Goal: Task Accomplishment & Management: Manage account settings

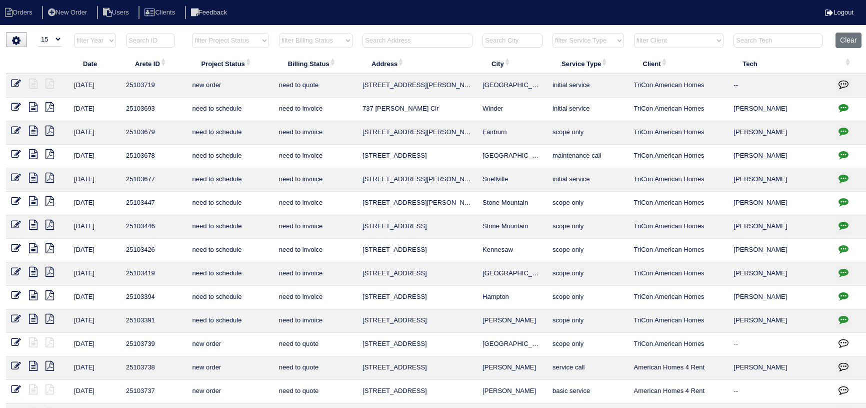
select select "15"
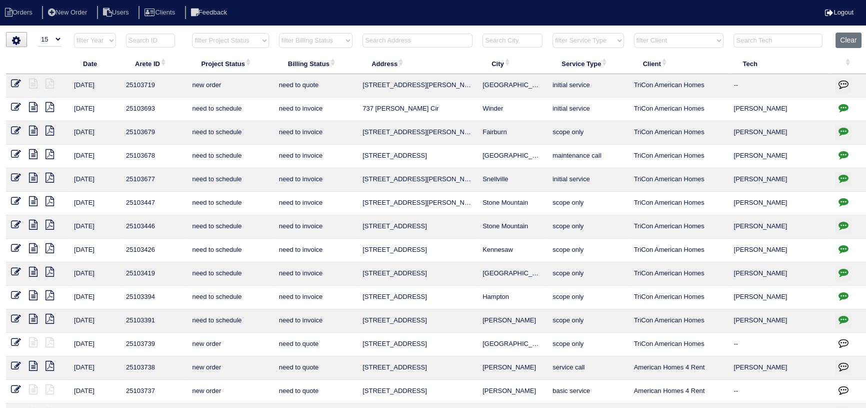
click at [219, 29] on html "Orders New Order Users Clients Feedback Logout Orders New Order Users Clients M…" at bounding box center [433, 229] width 866 height 458
drag, startPoint x: 220, startPoint y: 33, endPoint x: 226, endPoint y: 45, distance: 13.9
click at [220, 33] on select "filter Project Status -- Any Project Status -- new order assigned in progress f…" at bounding box center [230, 40] width 77 height 15
click at [192, 33] on select "filter Project Status -- Any Project Status -- new order assigned in progress f…" at bounding box center [230, 40] width 77 height 15
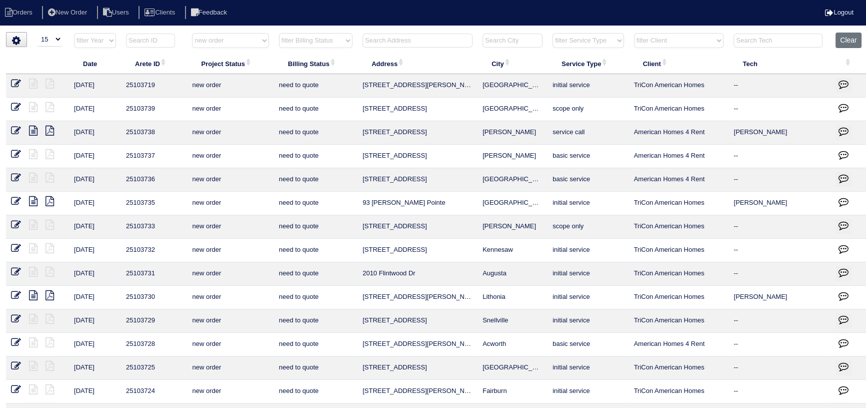
click at [237, 43] on select "filter Project Status -- Any Project Status -- new order assigned in progress f…" at bounding box center [230, 40] width 77 height 15
click at [192, 33] on select "filter Project Status -- Any Project Status -- new order assigned in progress f…" at bounding box center [230, 40] width 77 height 15
select select "assigned"
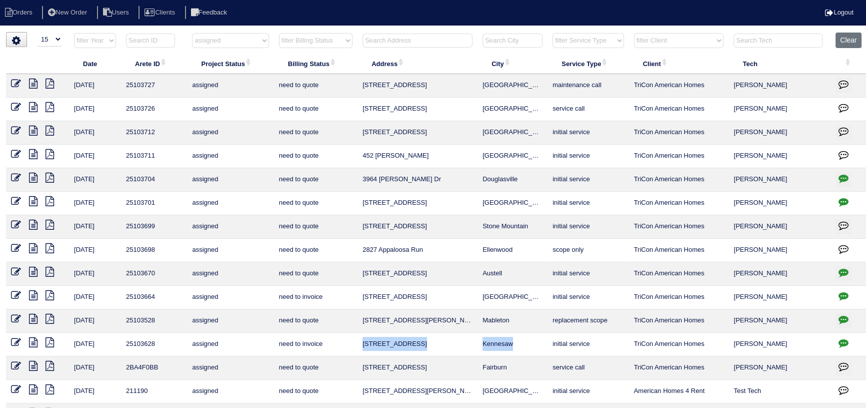
drag, startPoint x: 490, startPoint y: 339, endPoint x: 399, endPoint y: 345, distance: 91.2
click at [362, 341] on tr "10/8/25 25103628 assigned need to invoice 3319 Country Creek Dr NW Kennesaw ini…" at bounding box center [437, 345] width 862 height 24
copy tr "3319 Country Creek Dr NW Kennesaw"
click at [21, 340] on link at bounding box center [20, 344] width 18 height 8
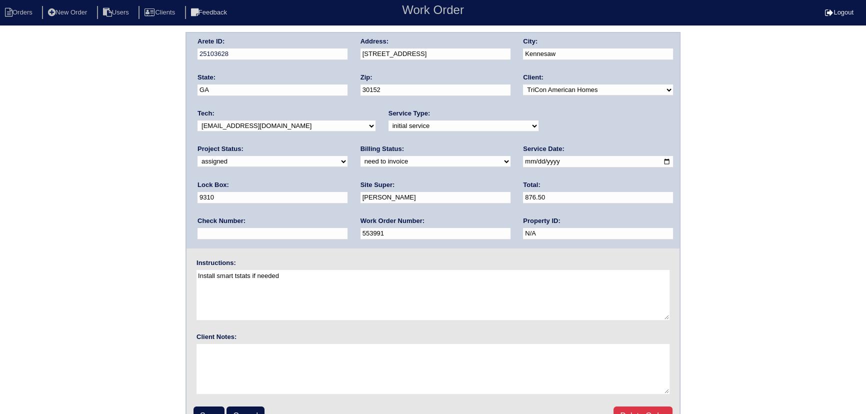
select select "in progress"
click at [348, 156] on select "new order assigned in progress field complete need to schedule admin review arc…" at bounding box center [273, 161] width 150 height 11
click at [215, 408] on input "Save" at bounding box center [209, 416] width 31 height 19
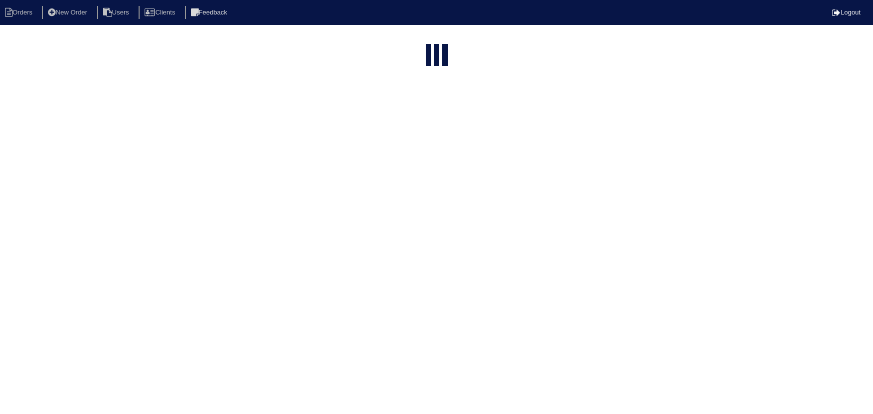
select select "15"
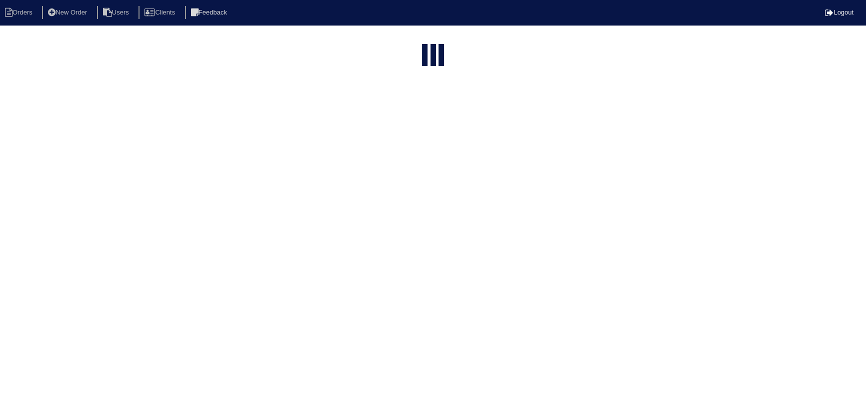
select select "assigned"
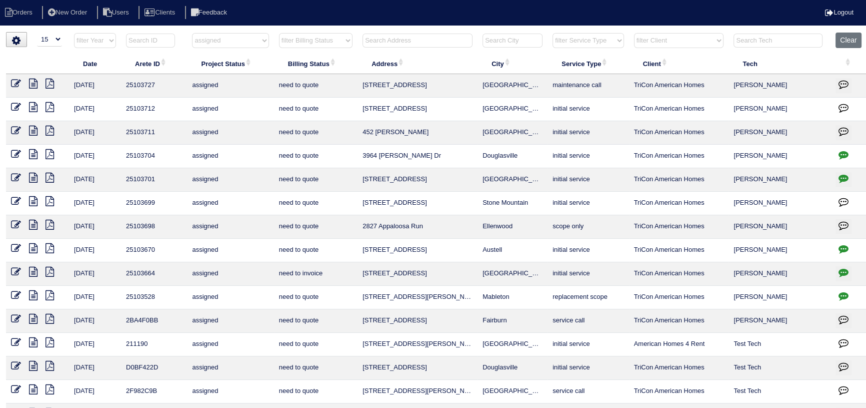
click at [842, 272] on icon "button" at bounding box center [844, 272] width 10 height 10
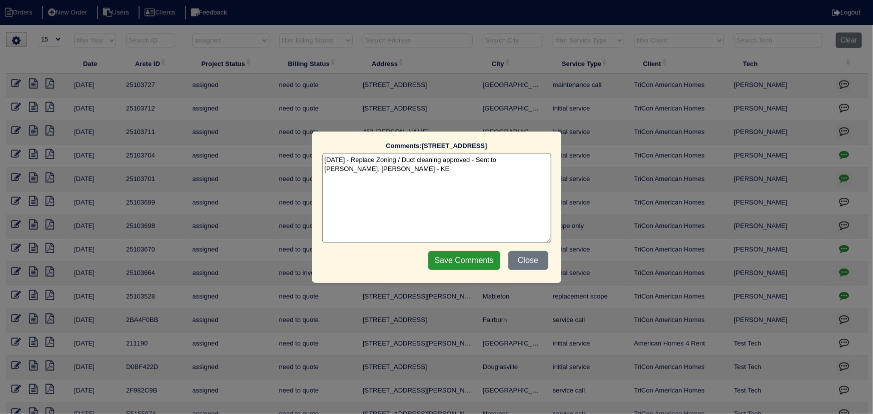
click at [842, 272] on div "Comments: 3816 Shenfield Drive The comments on file have changed since you star…" at bounding box center [436, 207] width 873 height 414
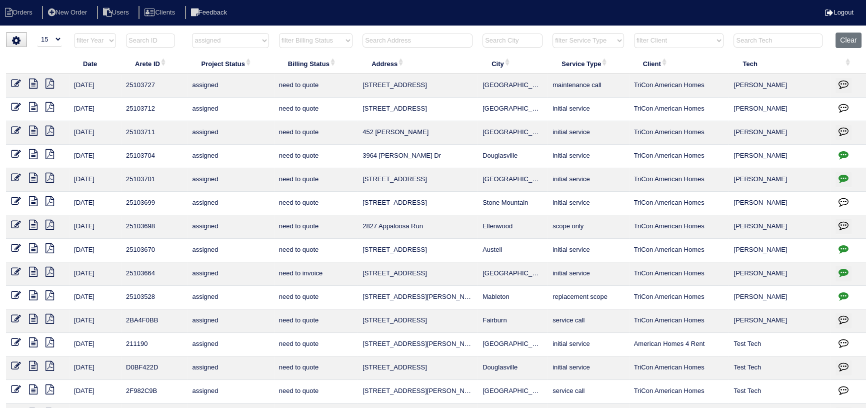
drag, startPoint x: 529, startPoint y: 147, endPoint x: 355, endPoint y: 160, distance: 174.1
click at [355, 160] on tr "10/9/25 25103704 assigned need to quote 3964 Cindy Dr Douglasville initial serv…" at bounding box center [437, 157] width 862 height 24
copy tr "3964 Cindy Dr Douglasville"
click at [34, 131] on icon at bounding box center [33, 131] width 9 height 10
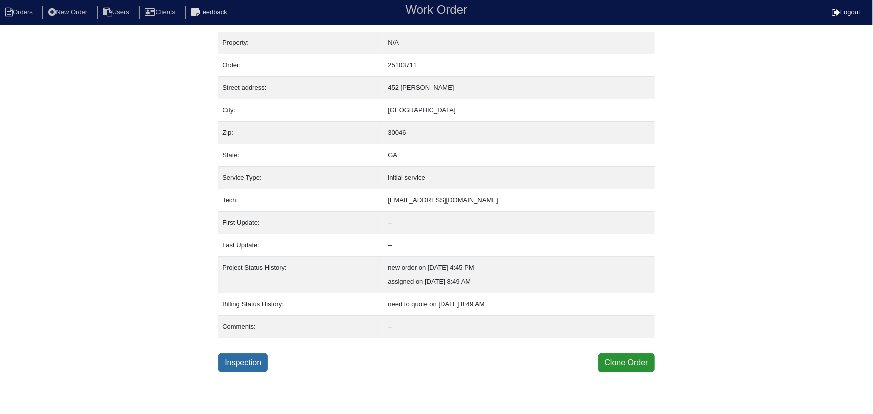
click at [265, 367] on link "Inspection" at bounding box center [243, 363] width 50 height 19
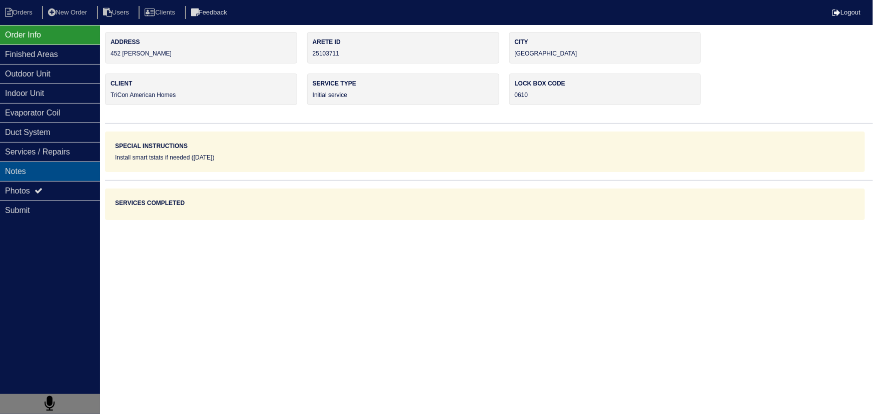
click at [60, 170] on div "Notes" at bounding box center [50, 172] width 100 height 20
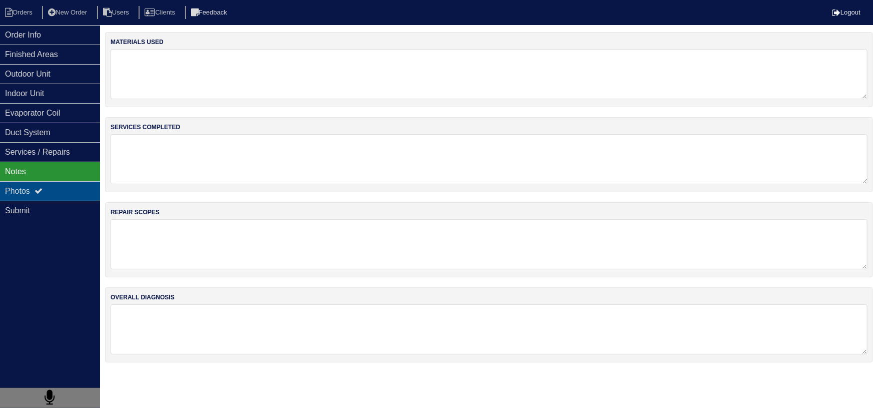
click at [55, 187] on div "Photos" at bounding box center [50, 191] width 100 height 20
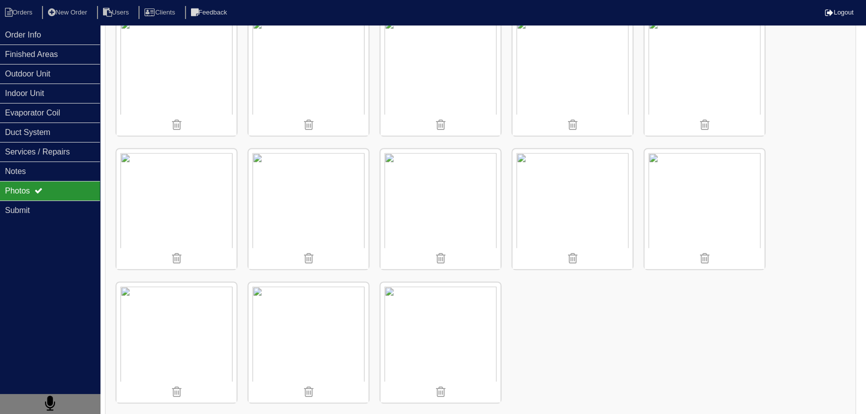
scroll to position [977, 0]
click at [20, 13] on li "Orders" at bounding box center [20, 13] width 41 height 14
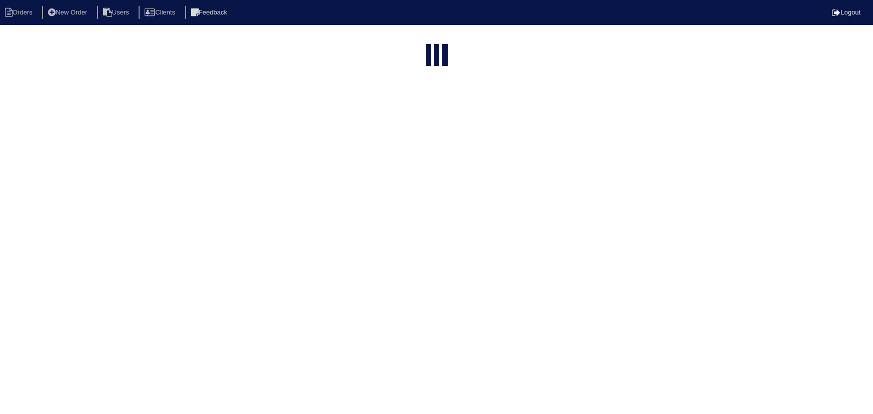
select select "15"
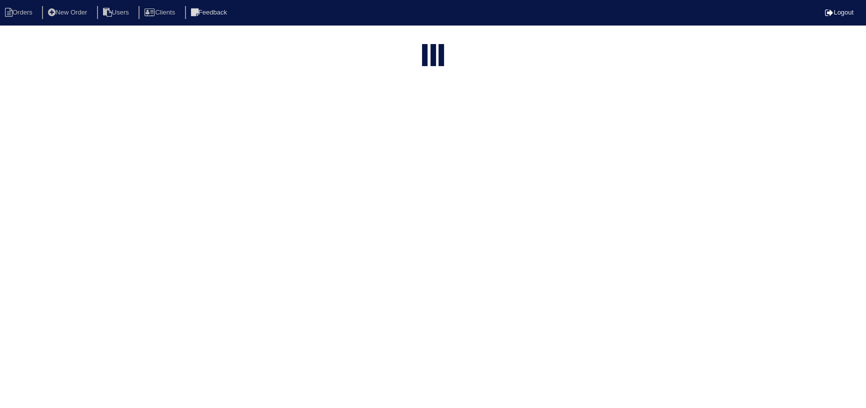
select select "assigned"
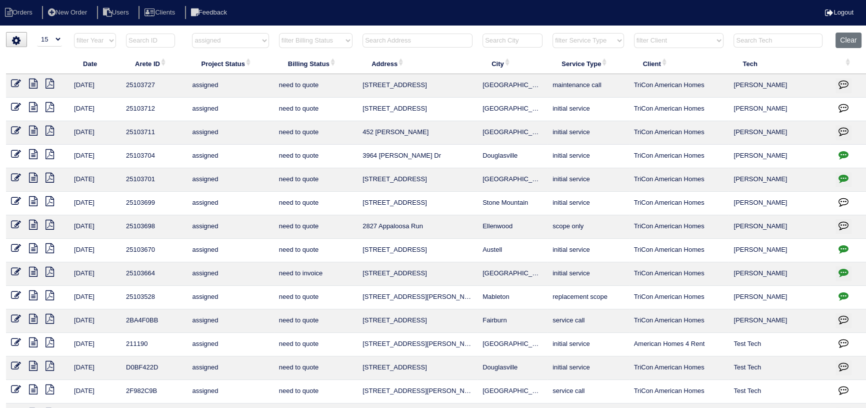
click at [425, 43] on input "text" at bounding box center [418, 41] width 110 height 14
click at [228, 30] on html "Orders New Order Users Clients Feedback Logout Orders New Order Users Clients M…" at bounding box center [433, 229] width 866 height 458
drag, startPoint x: 230, startPoint y: 39, endPoint x: 235, endPoint y: 47, distance: 9.2
click at [231, 40] on select "filter Project Status -- Any Project Status -- new order assigned in progress f…" at bounding box center [230, 40] width 77 height 15
click at [448, 36] on input "text" at bounding box center [418, 41] width 110 height 14
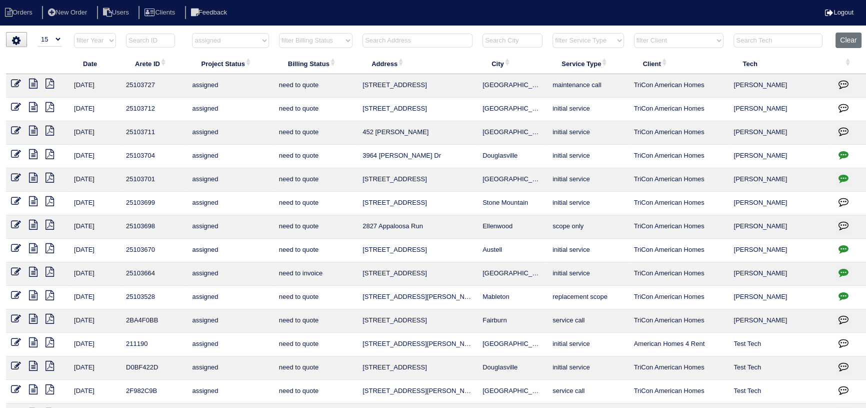
click at [36, 274] on icon at bounding box center [33, 272] width 9 height 10
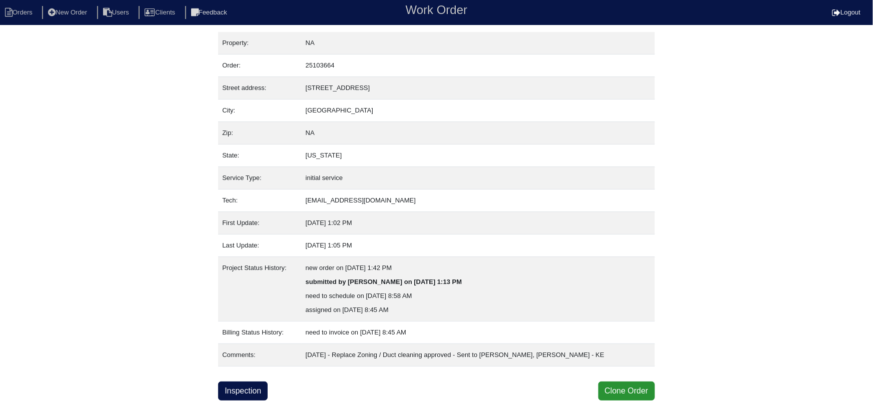
click at [218, 388] on div "Property: NA Order: 25103664 Street address: [STREET_ADDRESS] City: [GEOGRAPHIC…" at bounding box center [436, 216] width 873 height 369
click at [230, 388] on link "Inspection" at bounding box center [243, 391] width 50 height 19
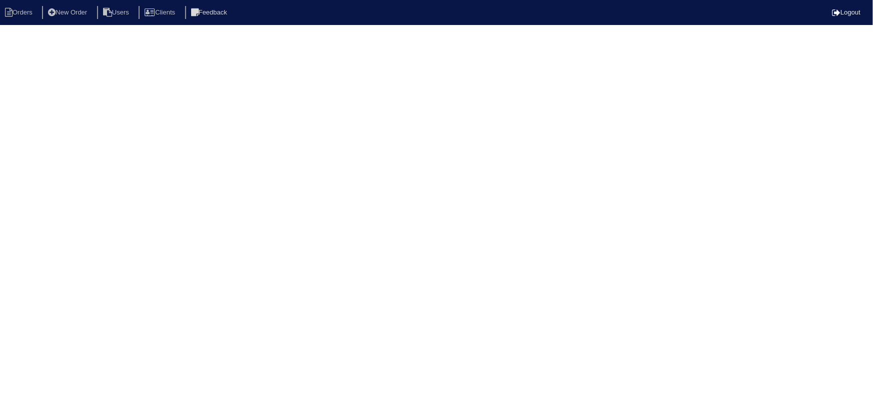
select select "0"
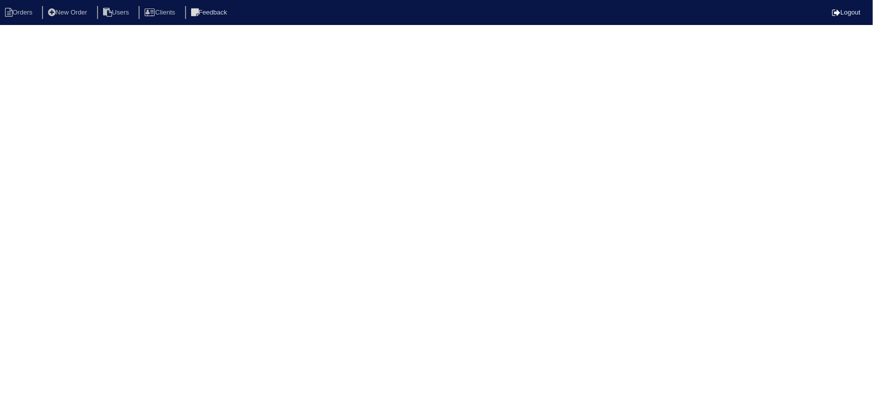
select select "0"
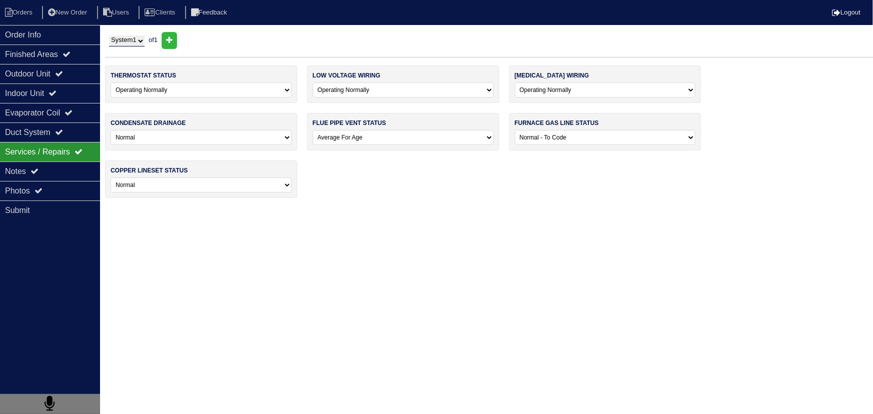
click at [68, 171] on div "Notes" at bounding box center [50, 172] width 100 height 20
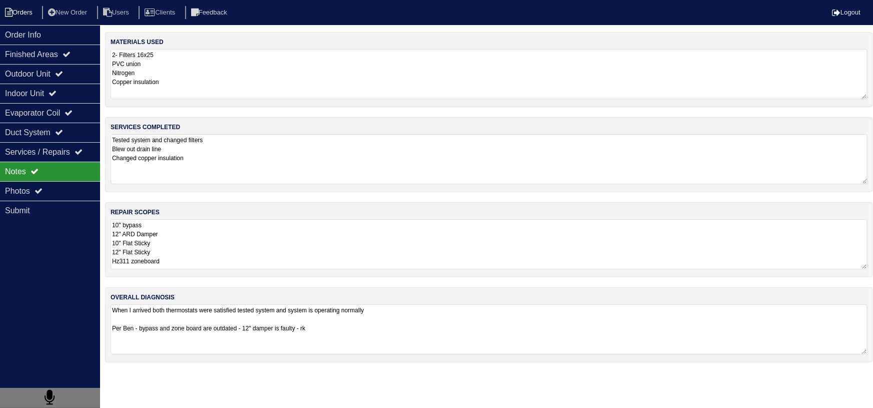
click at [21, 13] on li "Orders" at bounding box center [20, 13] width 41 height 14
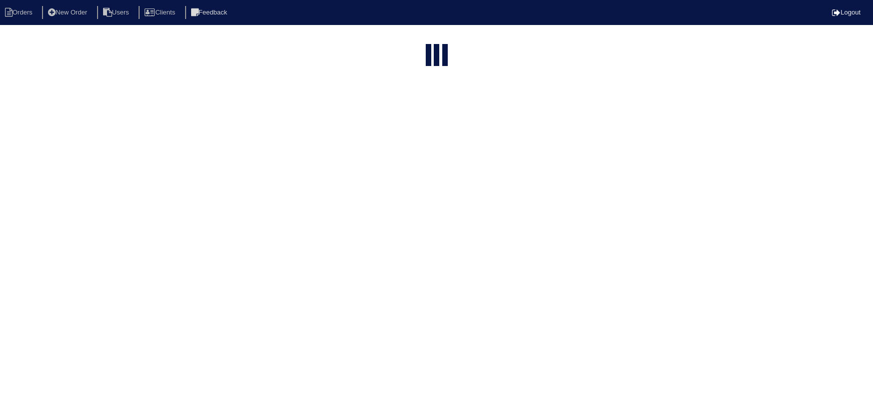
select select "15"
select select "assigned"
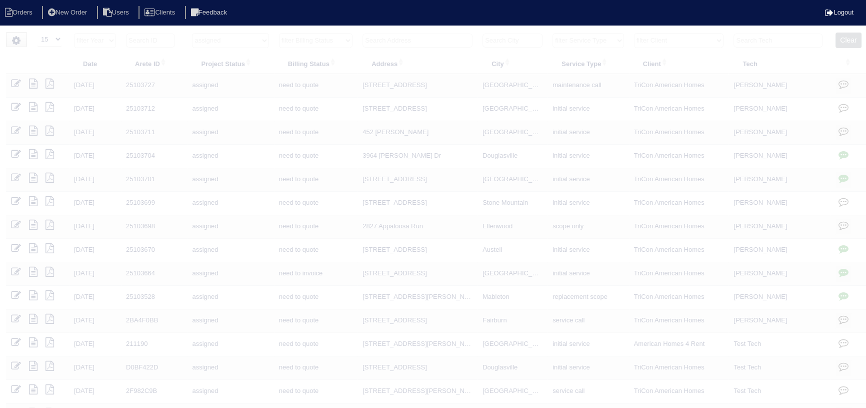
click at [424, 36] on input "text" at bounding box center [418, 41] width 110 height 14
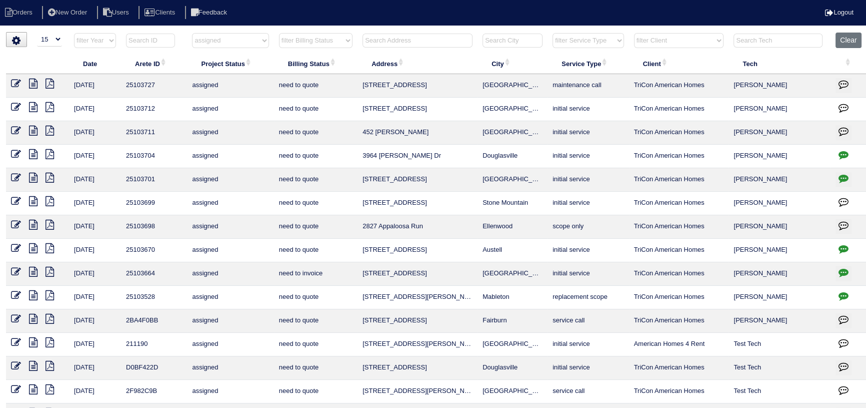
click at [245, 43] on select "filter Project Status -- Any Project Status -- new order assigned in progress f…" at bounding box center [230, 40] width 77 height 15
select select
click at [192, 33] on select "filter Project Status -- Any Project Status -- new order assigned in progress f…" at bounding box center [230, 40] width 77 height 15
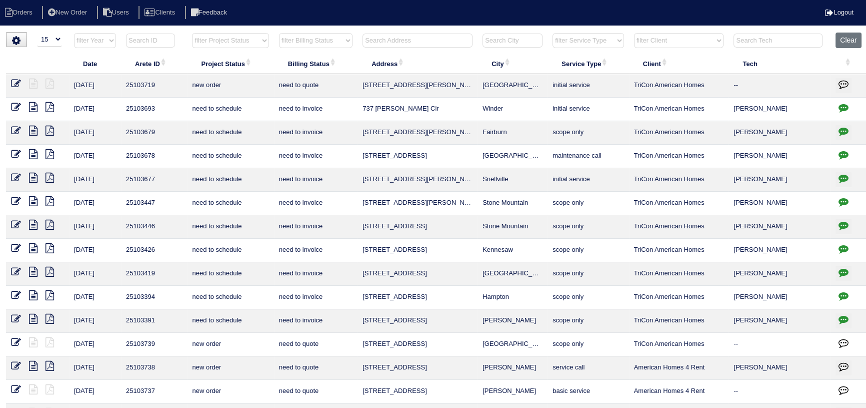
click at [428, 30] on html "Orders New Order Users Clients Feedback Logout Orders New Order Users Clients M…" at bounding box center [433, 229] width 866 height 458
click at [425, 40] on input "text" at bounding box center [418, 41] width 110 height 14
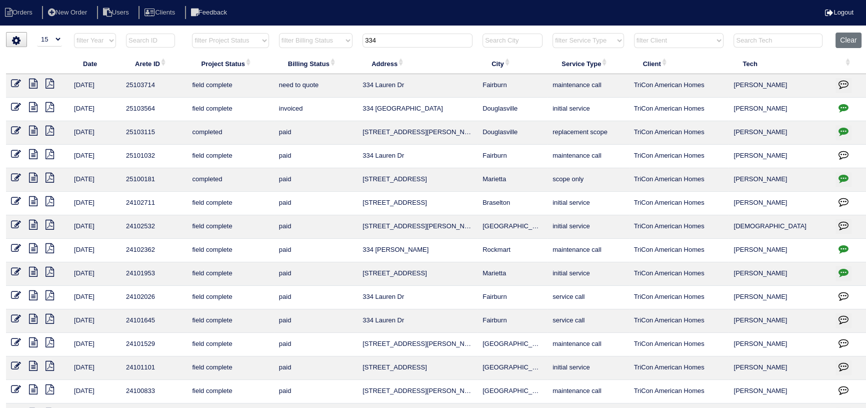
type input "334"
drag, startPoint x: 30, startPoint y: 82, endPoint x: 36, endPoint y: 87, distance: 7.5
click at [30, 82] on icon at bounding box center [33, 84] width 9 height 10
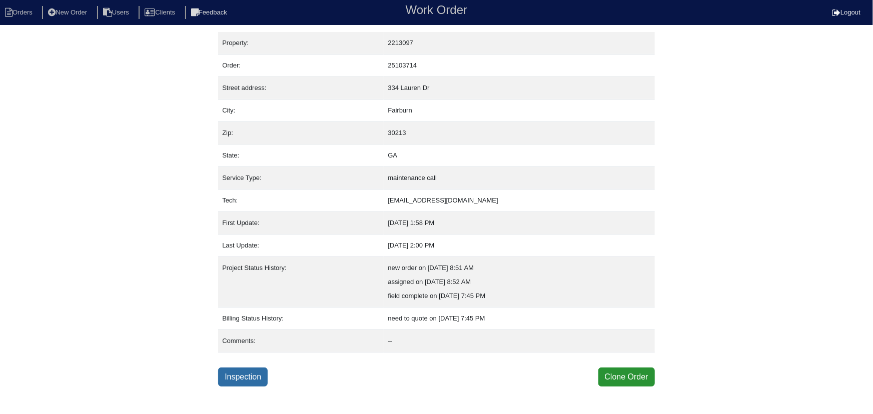
click at [255, 374] on link "Inspection" at bounding box center [243, 377] width 50 height 19
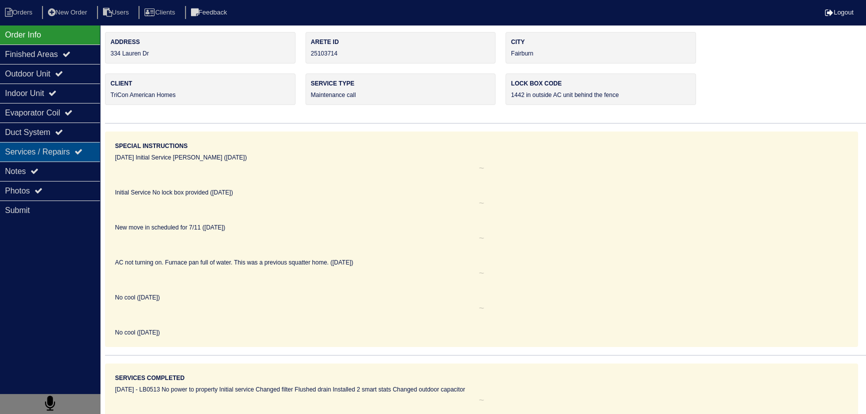
click at [72, 156] on div "Services / Repairs" at bounding box center [50, 152] width 100 height 20
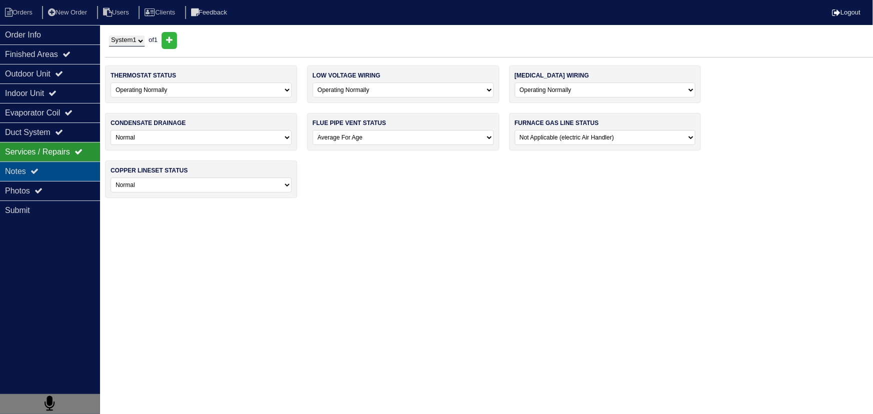
click at [67, 165] on div "Notes" at bounding box center [50, 172] width 100 height 20
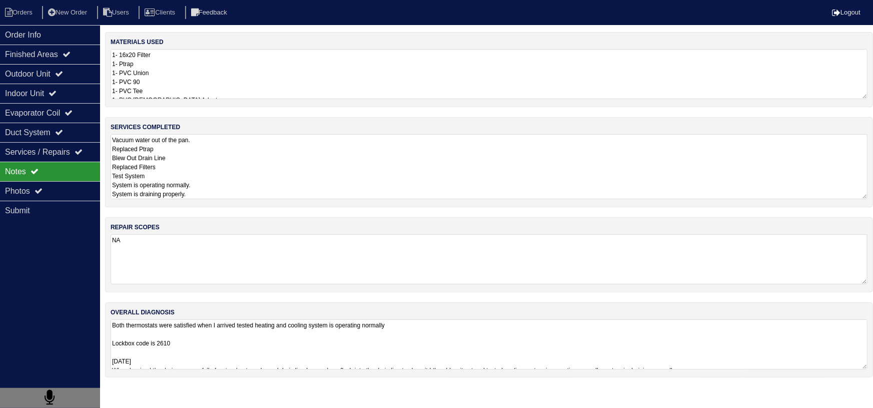
click at [211, 154] on textarea "Vacuum water out of the pan. Replaced Ptrap Blew Out Drain Line Replaced Filter…" at bounding box center [489, 166] width 757 height 65
click at [49, 46] on div "Finished Areas" at bounding box center [50, 55] width 100 height 20
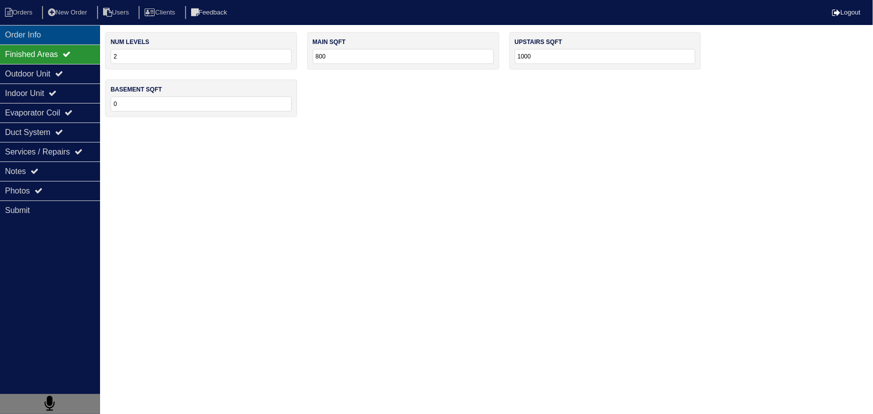
click at [40, 33] on div "Order Info" at bounding box center [50, 35] width 100 height 20
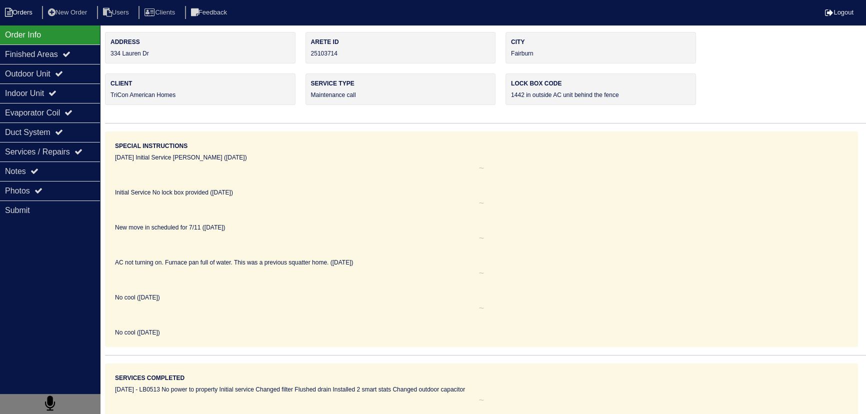
click at [26, 12] on li "Orders" at bounding box center [20, 13] width 41 height 14
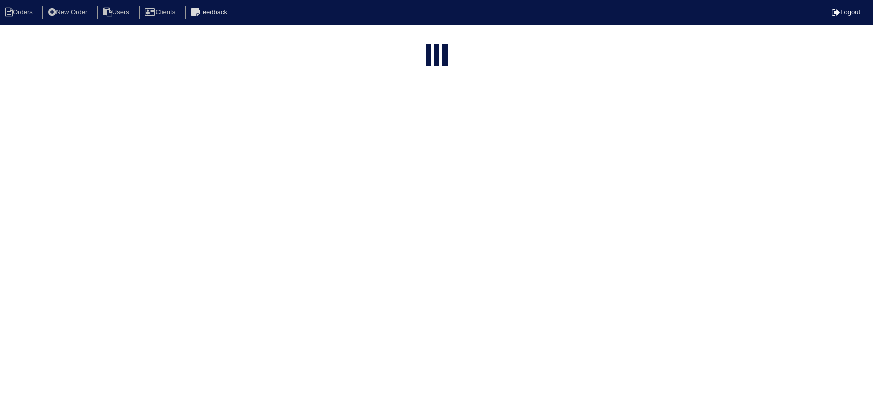
select select "15"
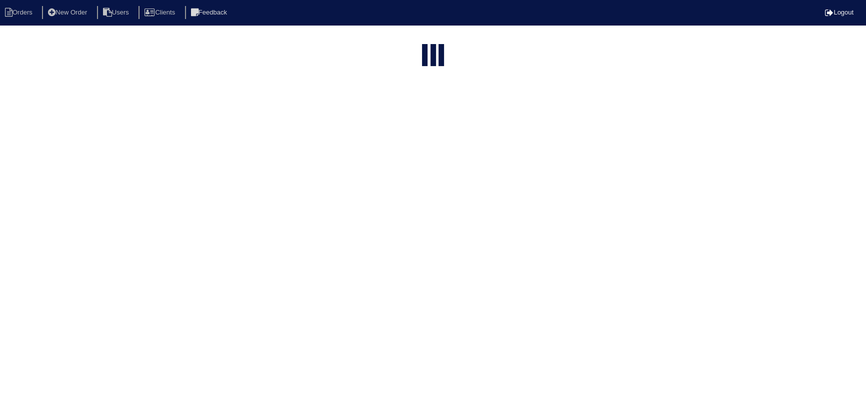
click at [408, 39] on html "Orders New Order Users Clients Feedback Logout Orders New Order Users Clients M…" at bounding box center [433, 270] width 866 height 541
click at [408, 39] on input "334" at bounding box center [418, 41] width 110 height 14
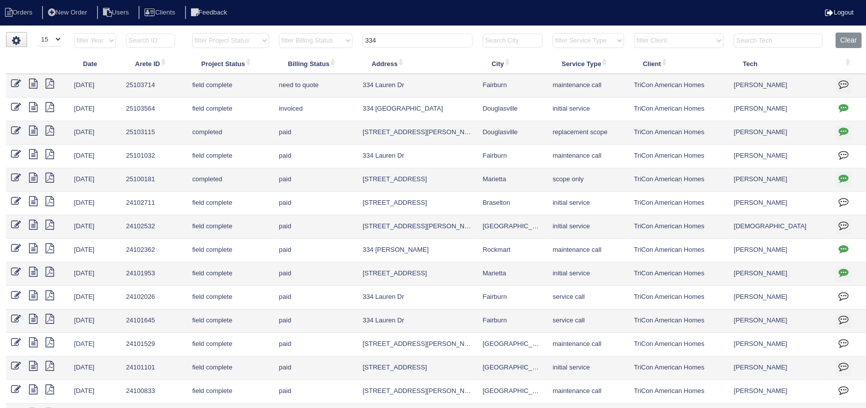
click at [408, 39] on input "334" at bounding box center [418, 41] width 110 height 14
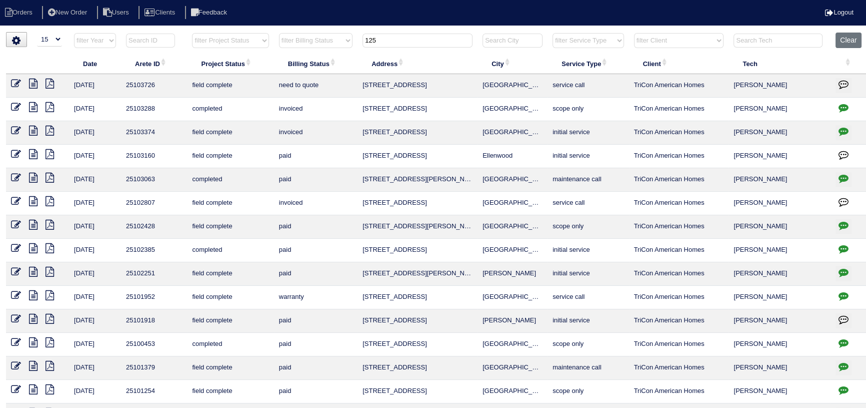
type input "125"
click at [31, 83] on icon at bounding box center [33, 84] width 9 height 10
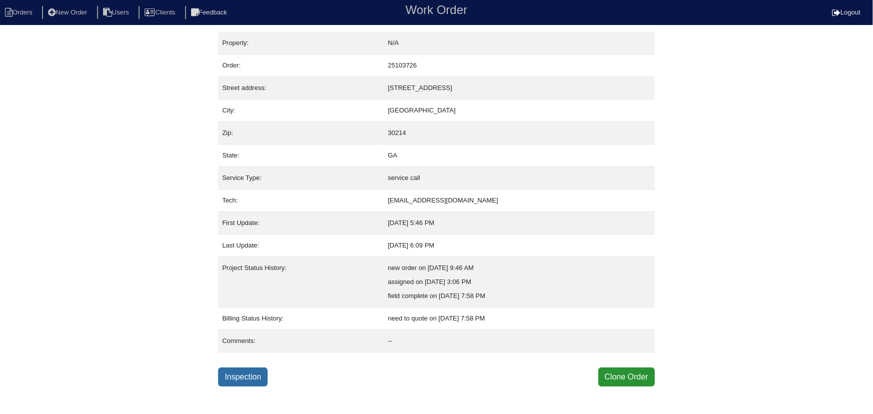
click at [248, 373] on link "Inspection" at bounding box center [243, 377] width 50 height 19
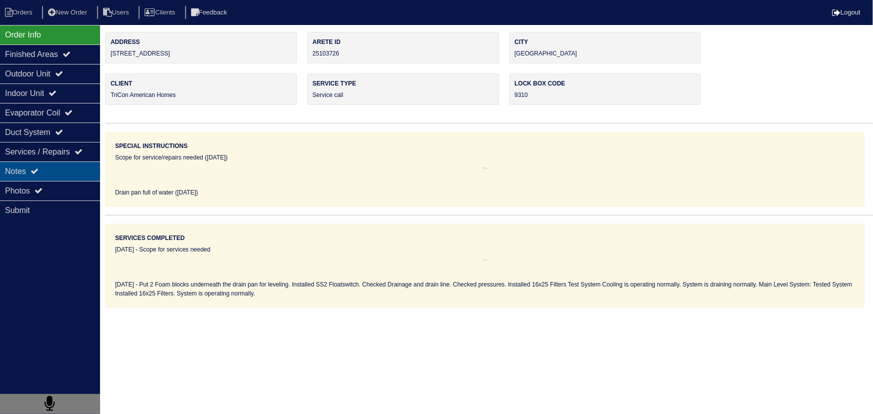
click at [46, 166] on div "Notes" at bounding box center [50, 172] width 100 height 20
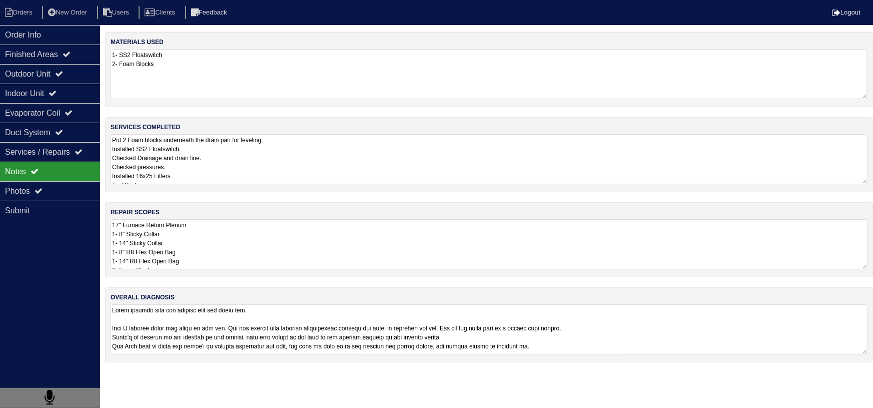
click at [236, 267] on textarea "17" Furnace Return Plenum 1- 8" Sticky Collar 1- 14" Sticky Collar 1- 8" R8 Fle…" at bounding box center [489, 244] width 757 height 50
click at [42, 34] on div "Order Info" at bounding box center [50, 35] width 100 height 20
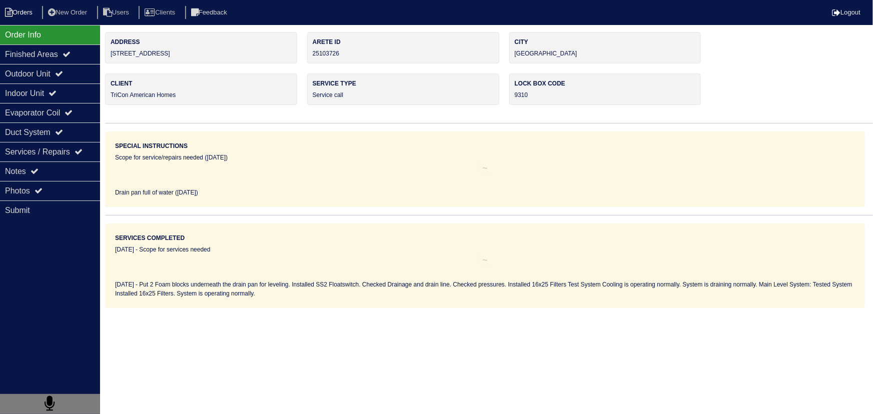
click at [27, 10] on li "Orders" at bounding box center [20, 13] width 41 height 14
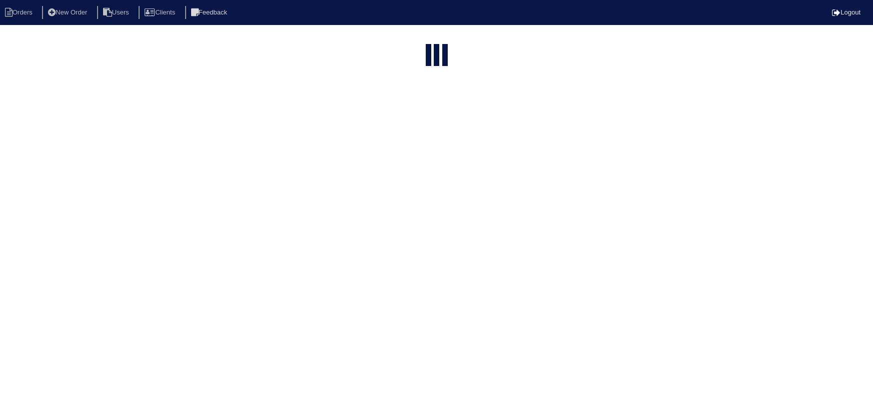
select select "15"
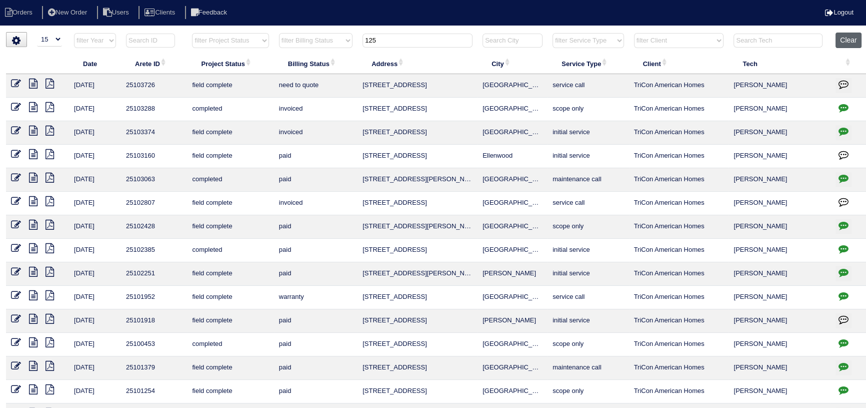
click at [849, 35] on button "Clear" at bounding box center [849, 41] width 26 height 16
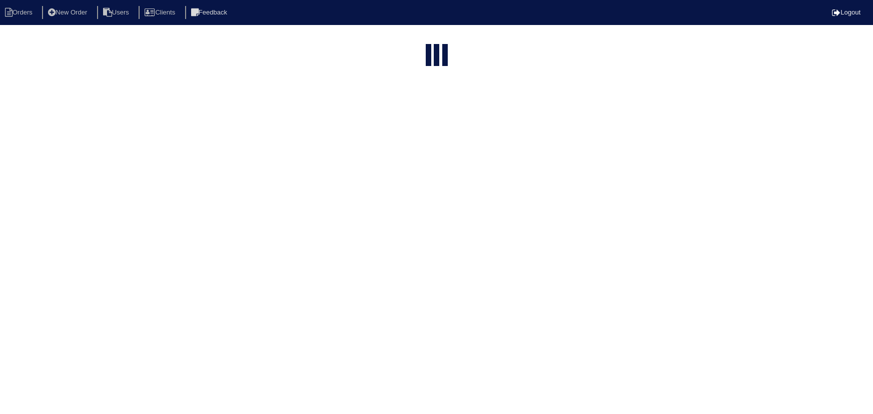
select select "15"
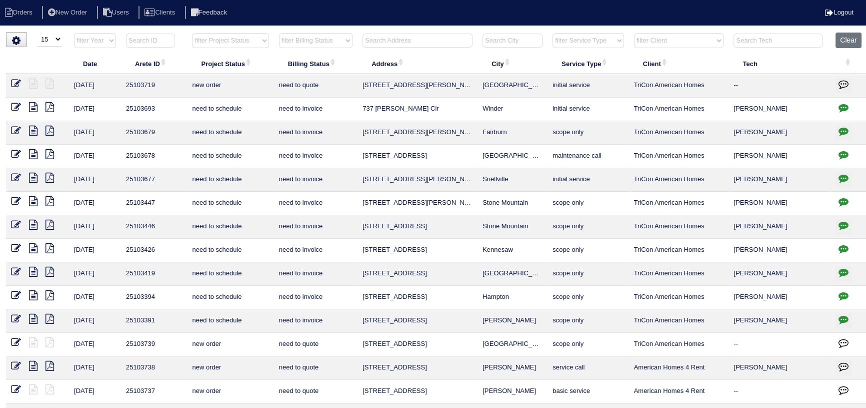
drag, startPoint x: 843, startPoint y: 44, endPoint x: 769, endPoint y: 33, distance: 74.8
click at [843, 44] on button "Clear" at bounding box center [849, 41] width 26 height 16
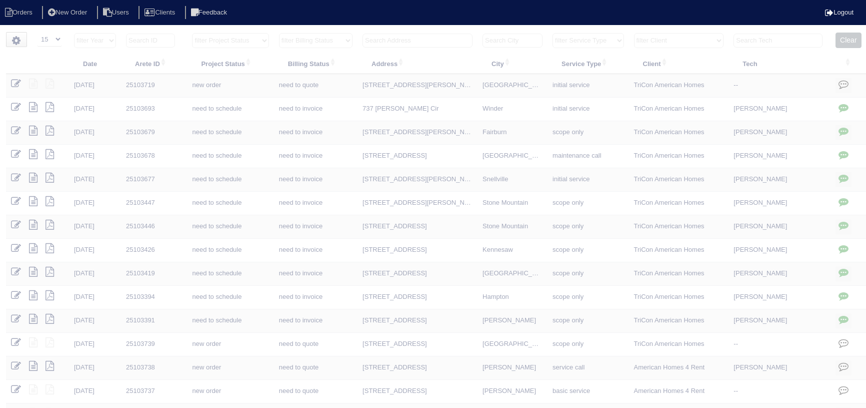
select select "15"
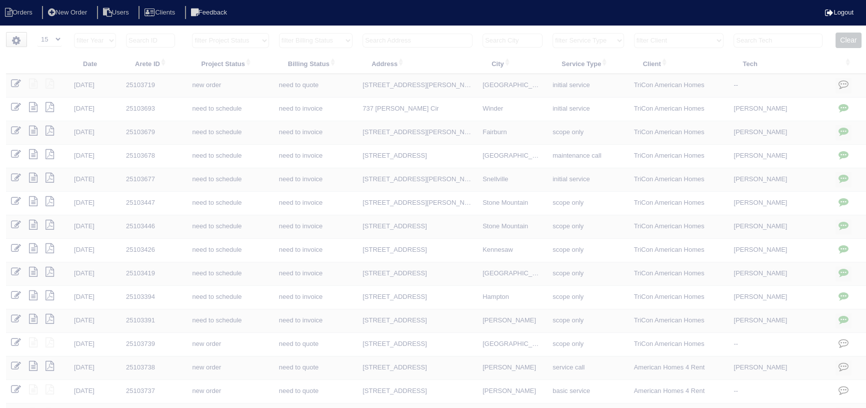
drag, startPoint x: 0, startPoint y: 0, endPoint x: 241, endPoint y: 45, distance: 244.8
click at [241, 45] on select "filter Project Status -- Any Project Status -- new order assigned in progress f…" at bounding box center [230, 40] width 77 height 15
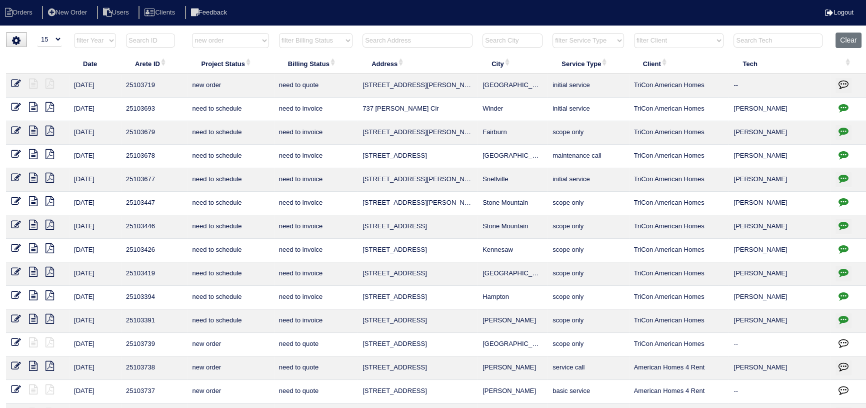
click at [192, 33] on select "filter Project Status -- Any Project Status -- new order assigned in progress f…" at bounding box center [230, 40] width 77 height 15
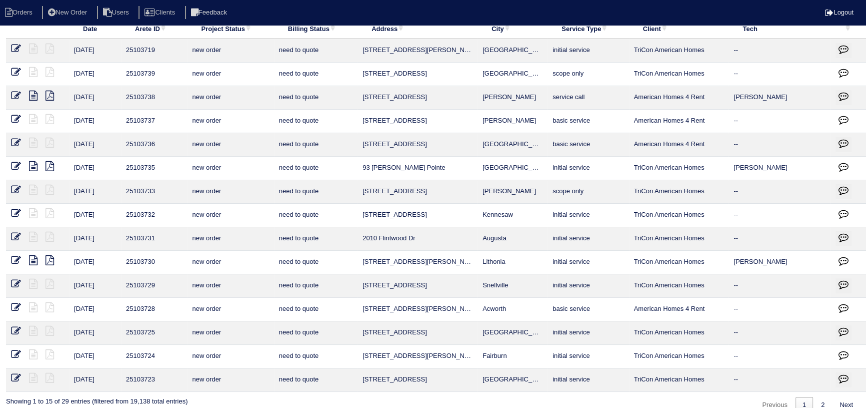
scroll to position [49, 0]
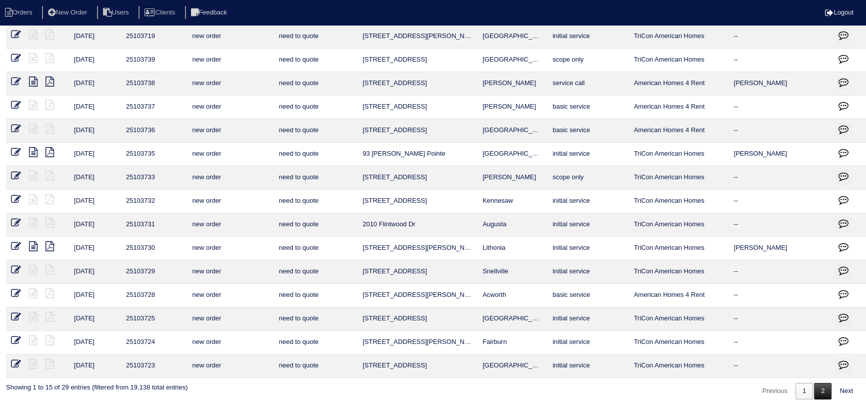
click at [822, 391] on link "2" at bounding box center [823, 391] width 18 height 17
select select "new order"
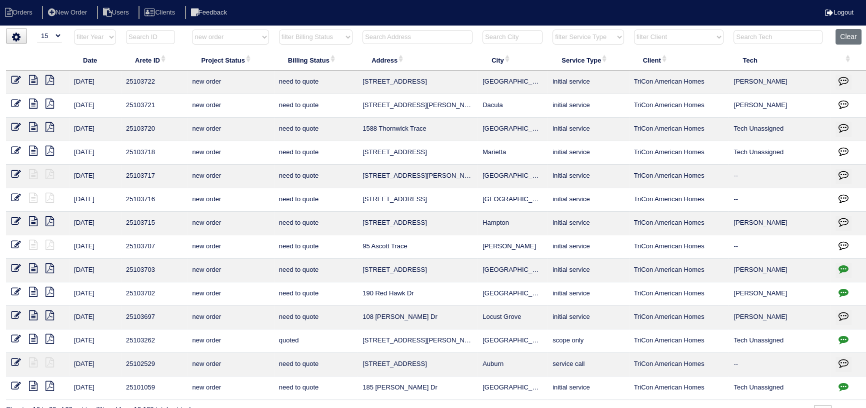
scroll to position [0, 0]
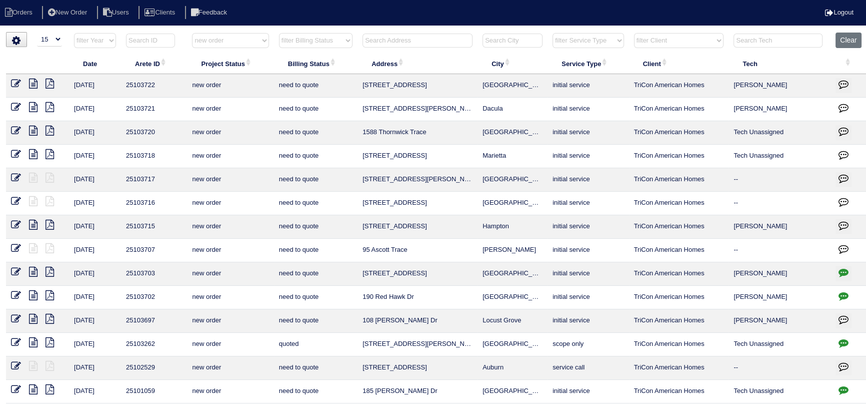
click at [834, 41] on th "Clear" at bounding box center [850, 43] width 38 height 21
click at [836, 40] on button "Clear" at bounding box center [849, 41] width 26 height 16
select select
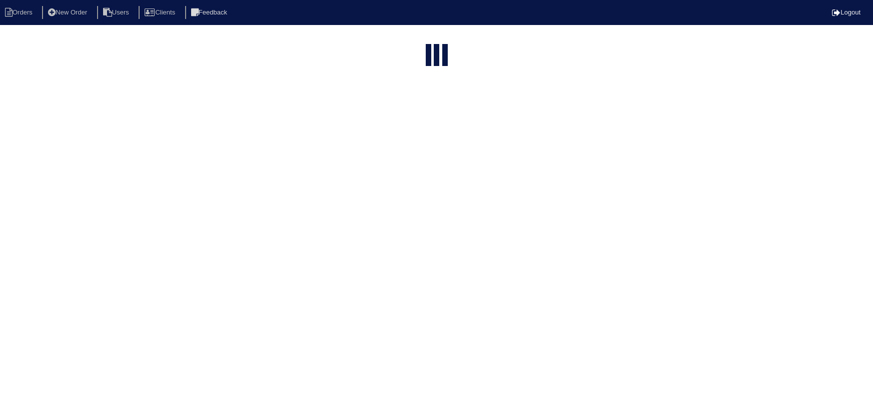
select select "15"
